Goal: Navigation & Orientation: Find specific page/section

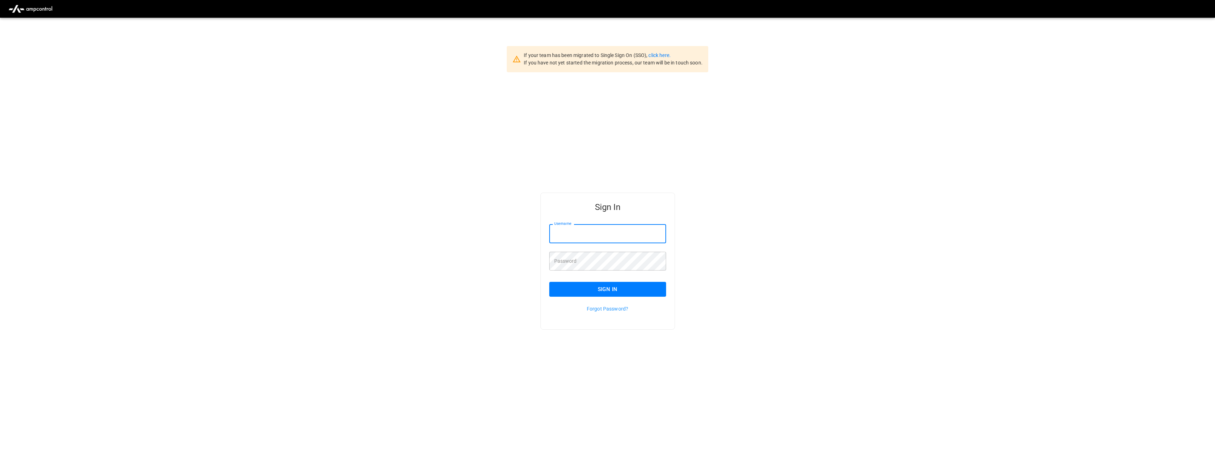
click at [571, 235] on input "Username" at bounding box center [607, 233] width 117 height 19
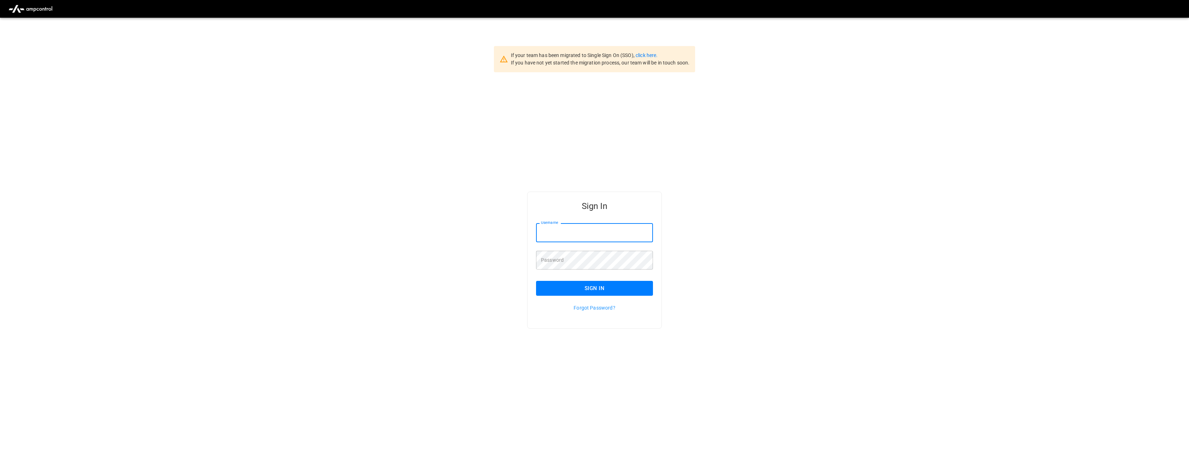
click at [549, 238] on input "Username" at bounding box center [594, 232] width 117 height 19
type input "**********"
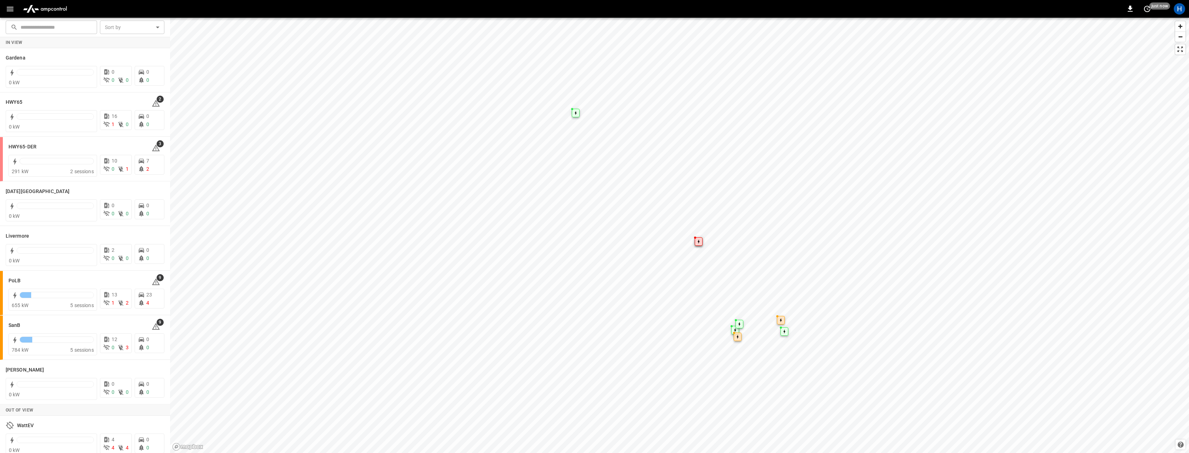
click at [9, 9] on icon "button" at bounding box center [10, 9] width 9 height 9
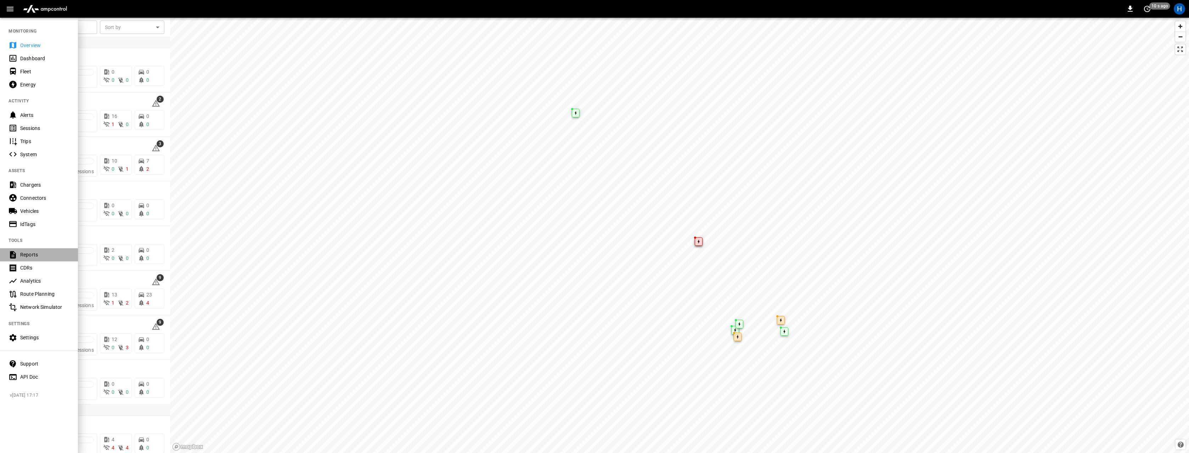
click at [22, 256] on div "Reports" at bounding box center [44, 254] width 49 height 7
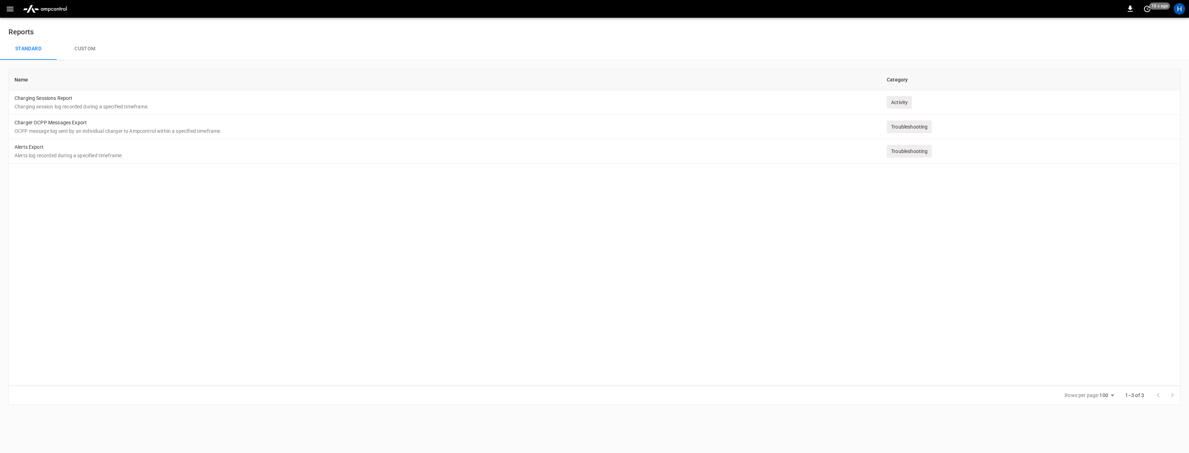
click at [83, 41] on button "Custom" at bounding box center [85, 49] width 57 height 23
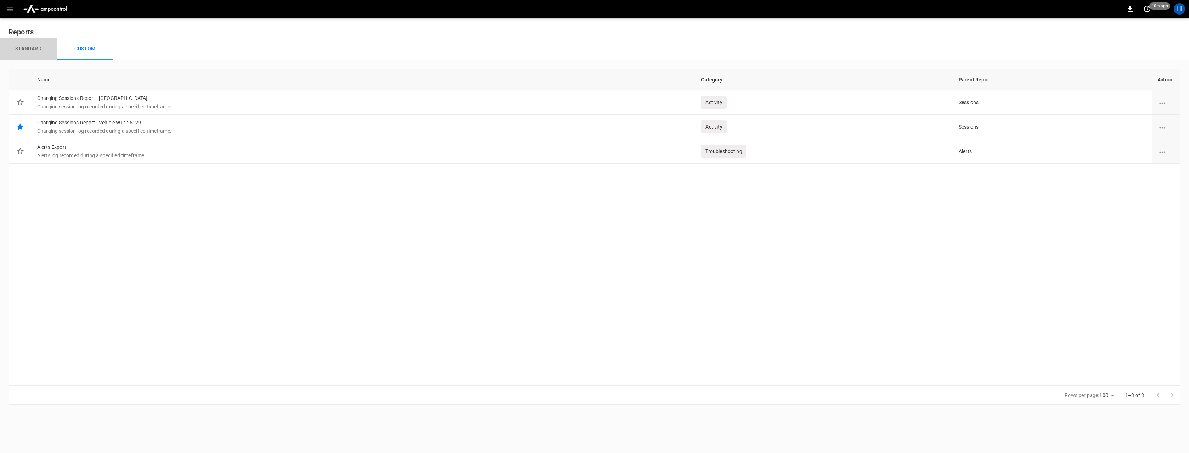
click at [33, 52] on button "Standard" at bounding box center [28, 49] width 57 height 23
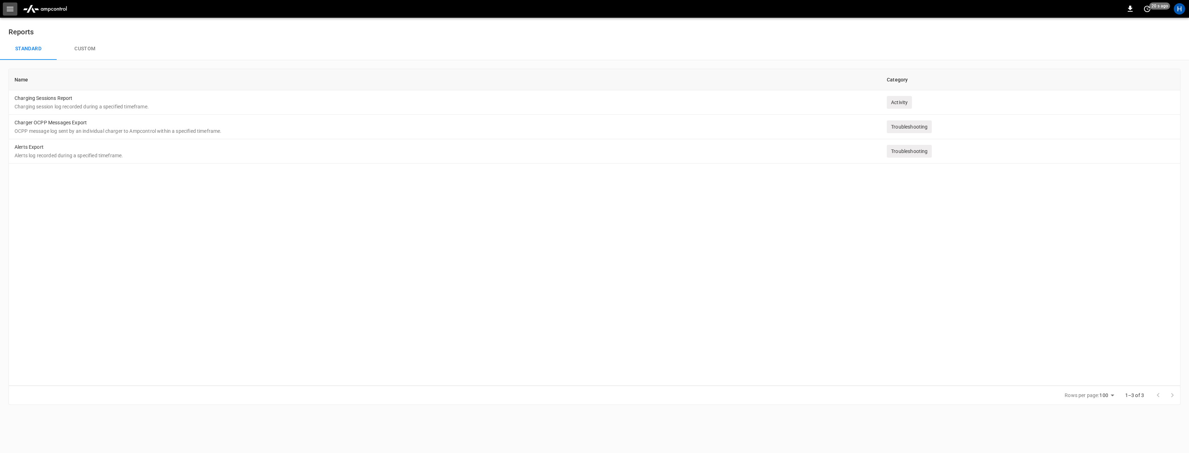
click at [12, 13] on icon "button" at bounding box center [10, 9] width 9 height 9
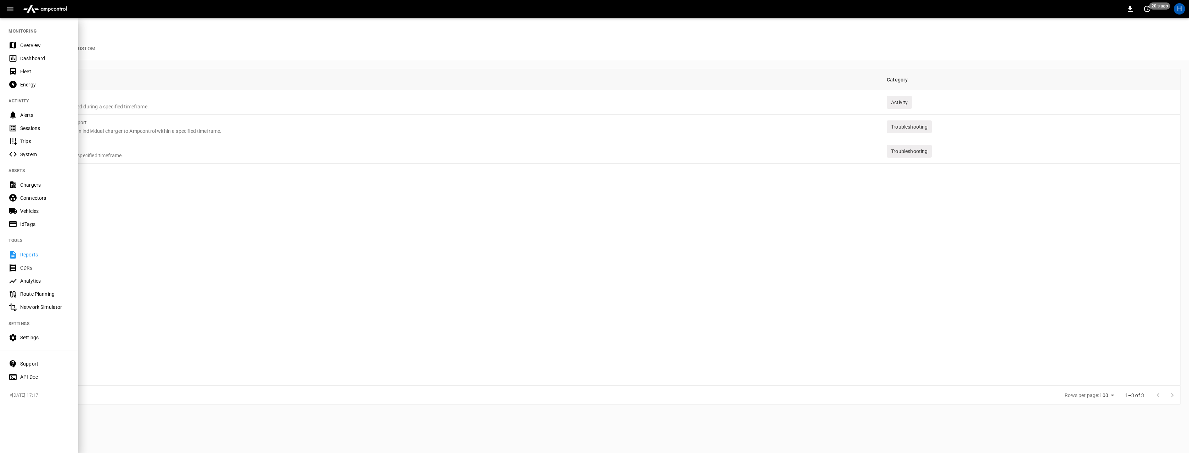
click at [35, 126] on div "Sessions" at bounding box center [44, 128] width 49 height 7
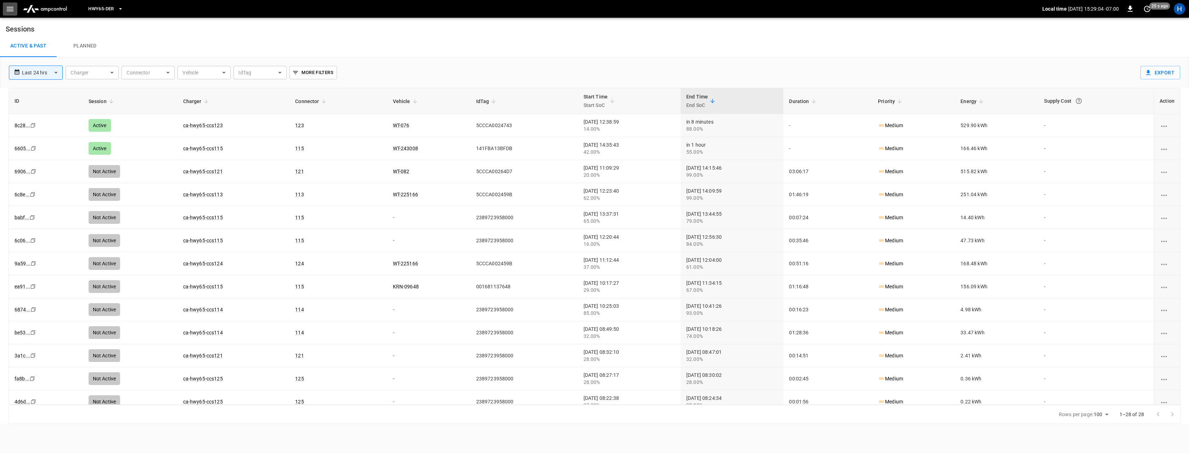
click at [12, 12] on icon "button" at bounding box center [10, 9] width 9 height 9
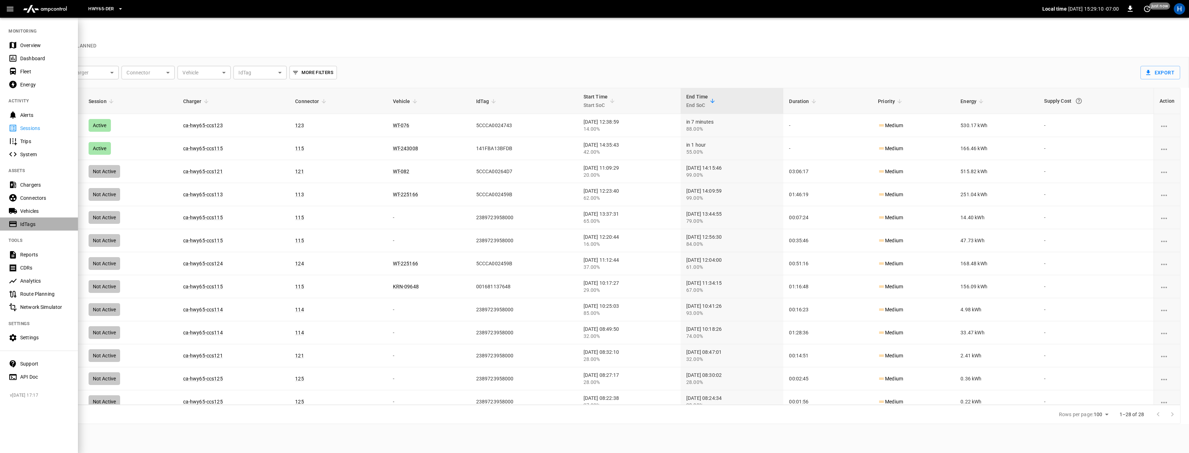
click at [40, 226] on div "IdTags" at bounding box center [44, 224] width 49 height 7
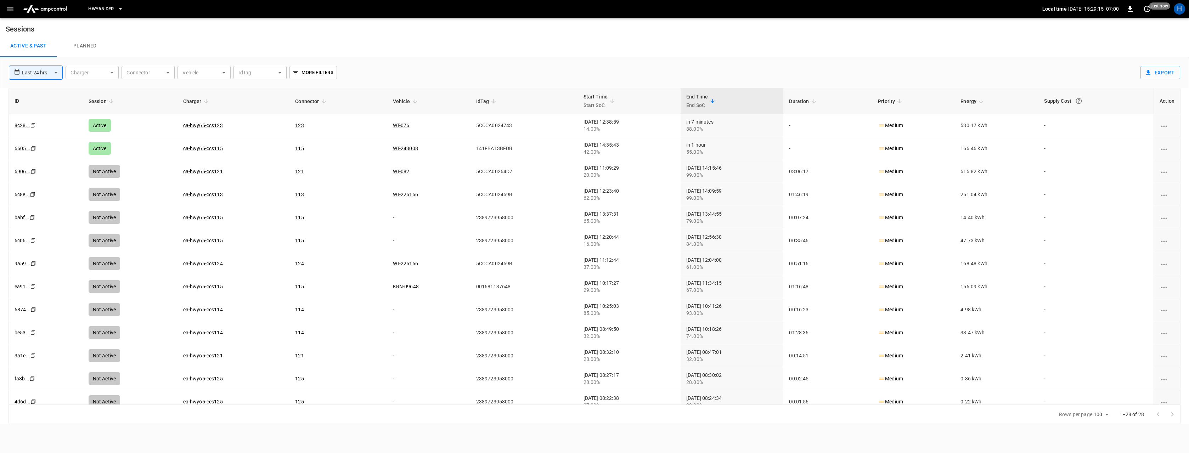
click at [14, 10] on icon "button" at bounding box center [10, 9] width 9 height 9
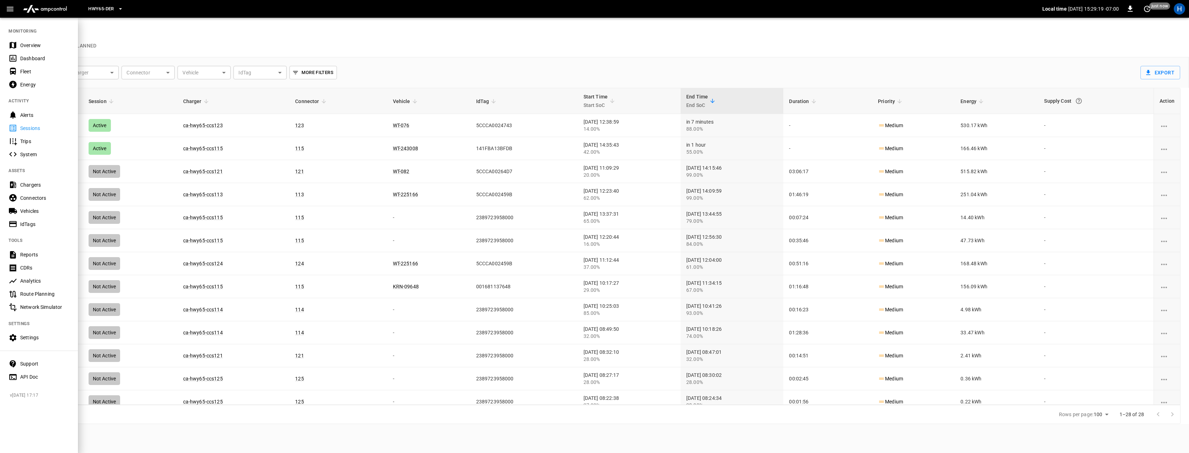
click at [30, 340] on div "Settings" at bounding box center [44, 337] width 49 height 7
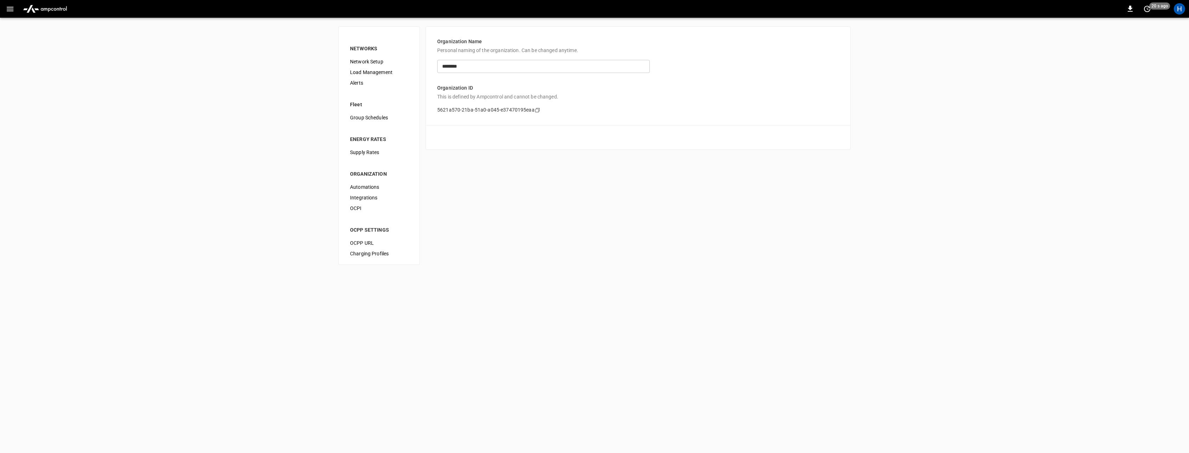
click at [368, 197] on span "Integrations" at bounding box center [379, 197] width 58 height 7
click at [365, 73] on span "Load Management" at bounding box center [379, 72] width 58 height 7
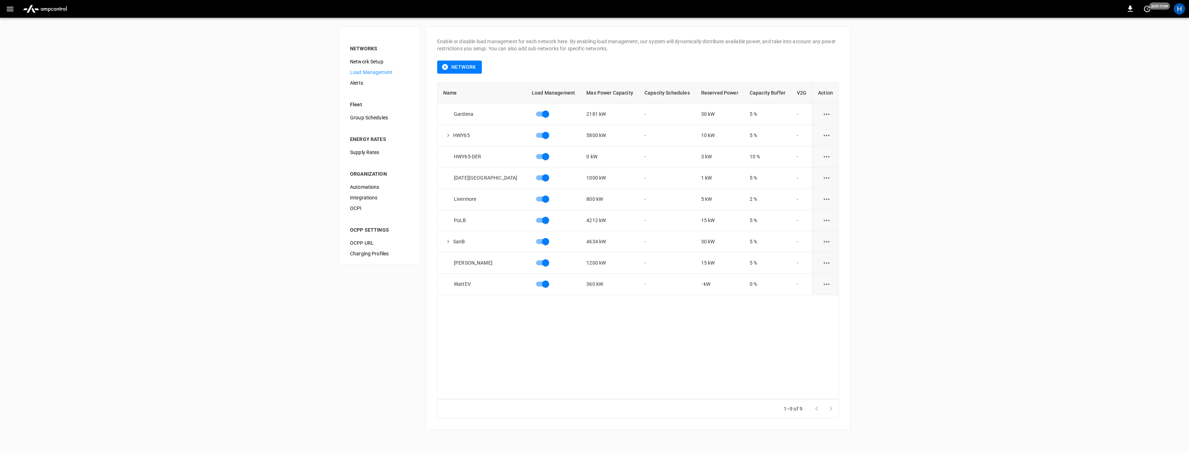
click at [46, 6] on img "menu" at bounding box center [45, 8] width 50 height 13
